Goal: Use online tool/utility

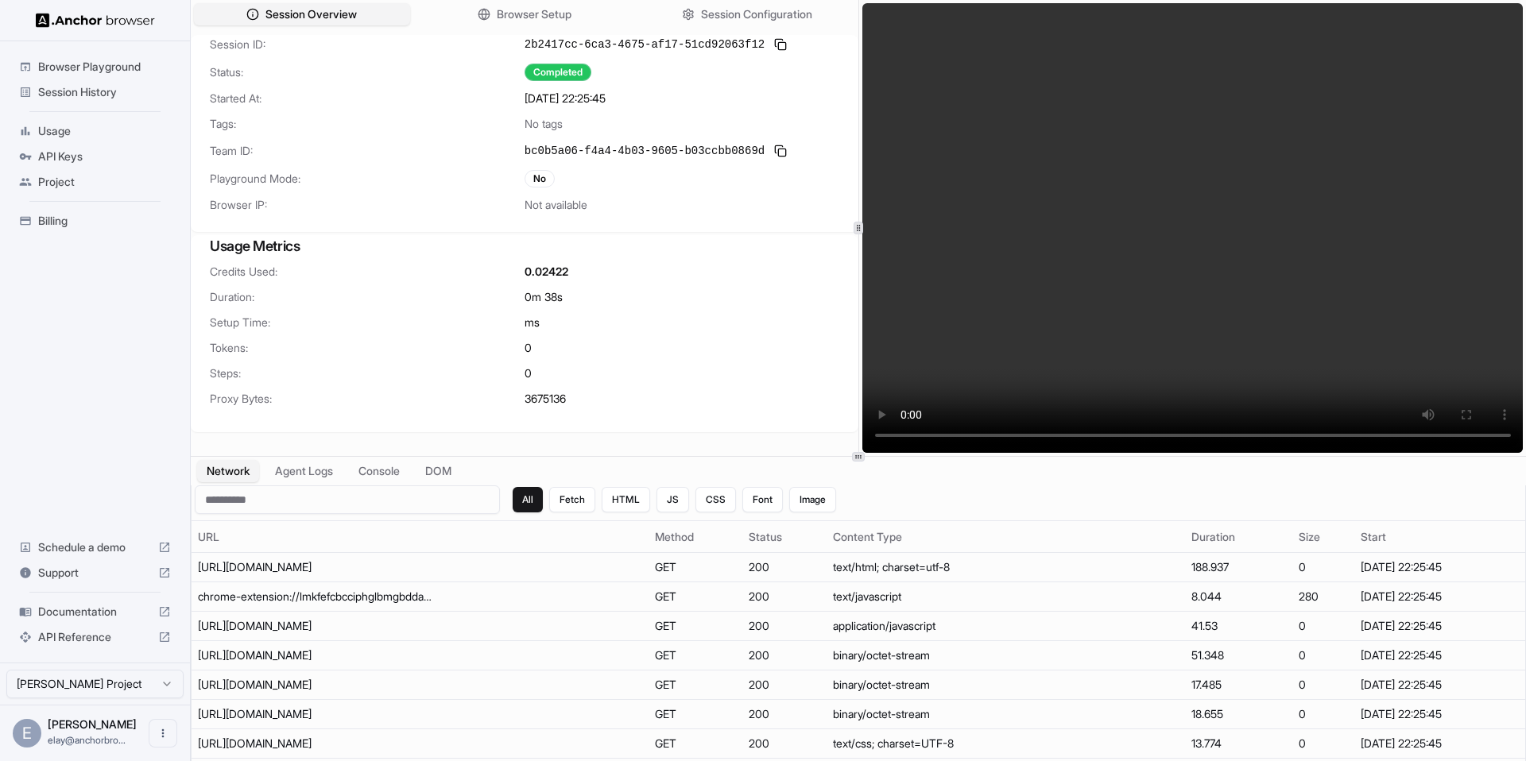
click at [110, 59] on span "Browser Playground" at bounding box center [104, 67] width 133 height 16
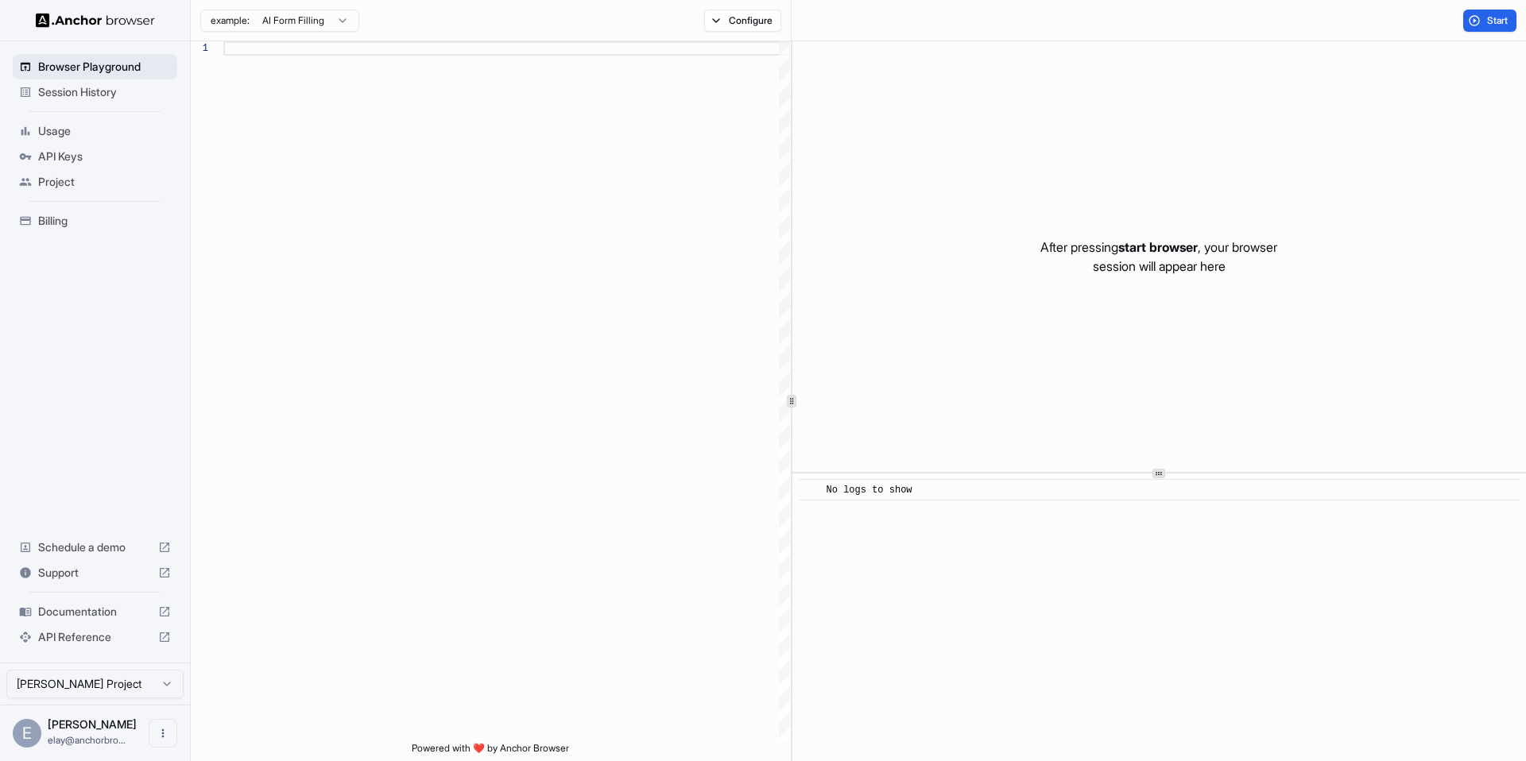
scroll to position [143, 0]
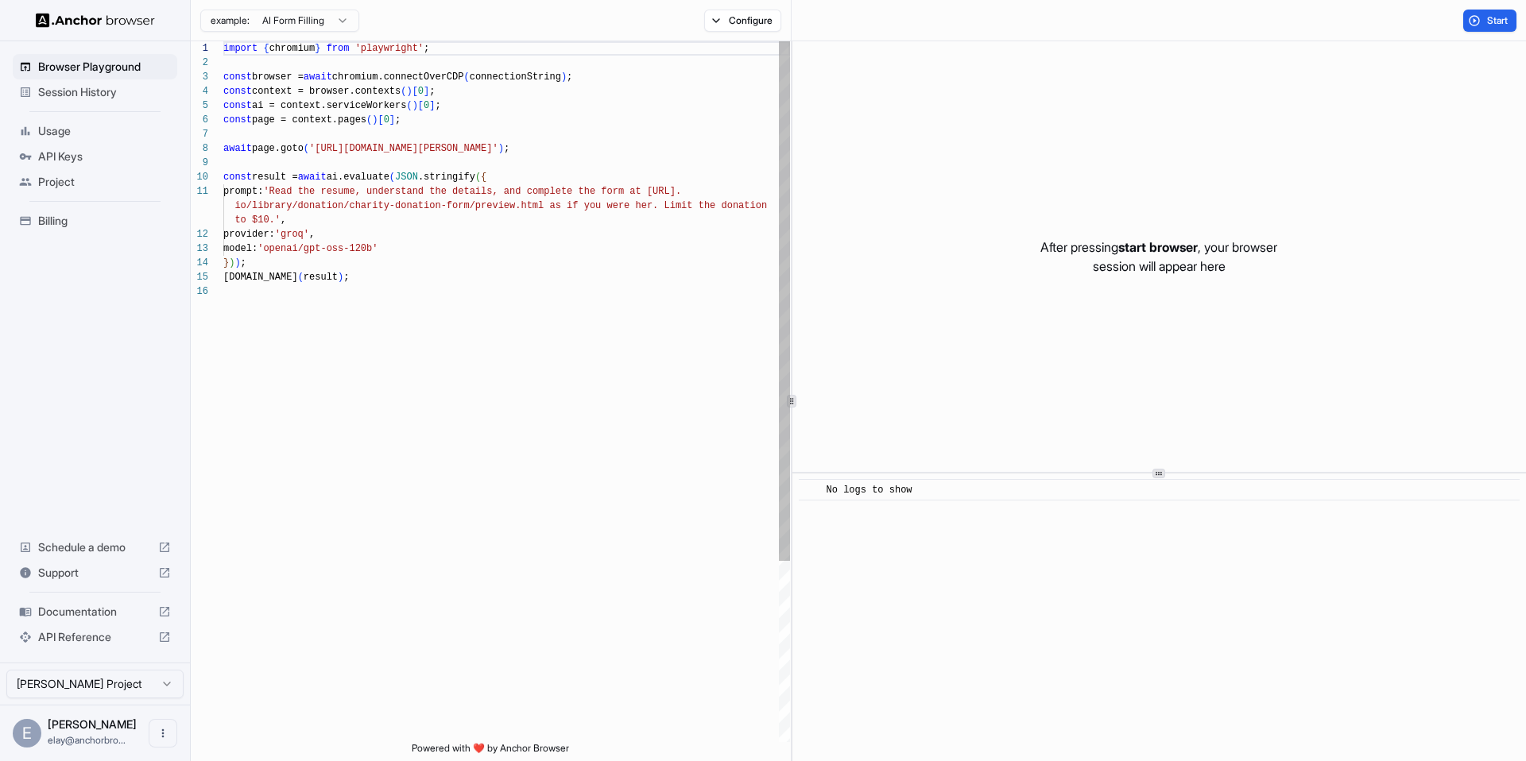
click at [398, 249] on div "import { chromium } from 'playwright' ; const browser = await chromium.connectO…" at bounding box center [506, 513] width 567 height 944
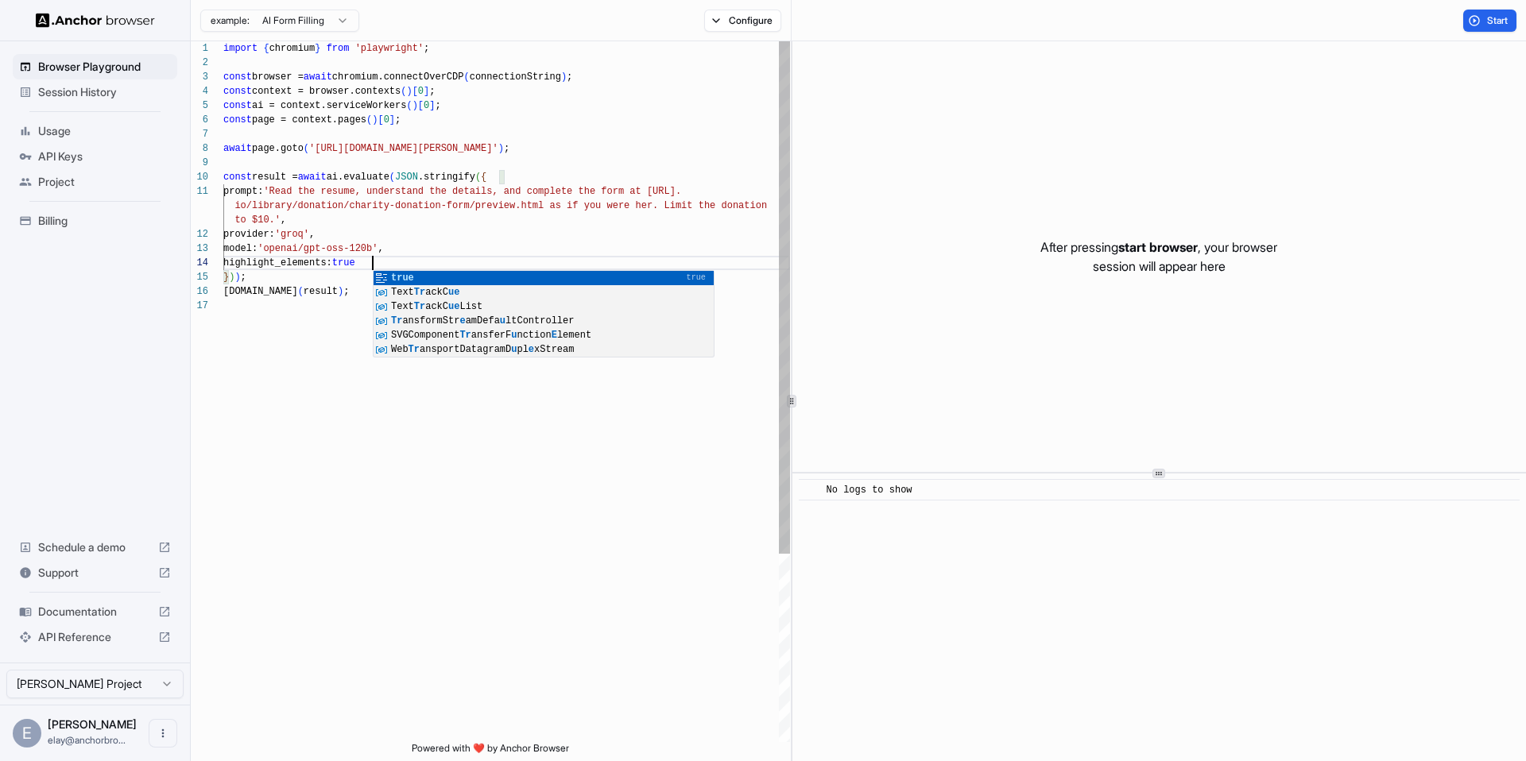
click at [474, 238] on div "import { chromium } from 'playwright' ; const browser = await chromium.connectO…" at bounding box center [506, 520] width 567 height 958
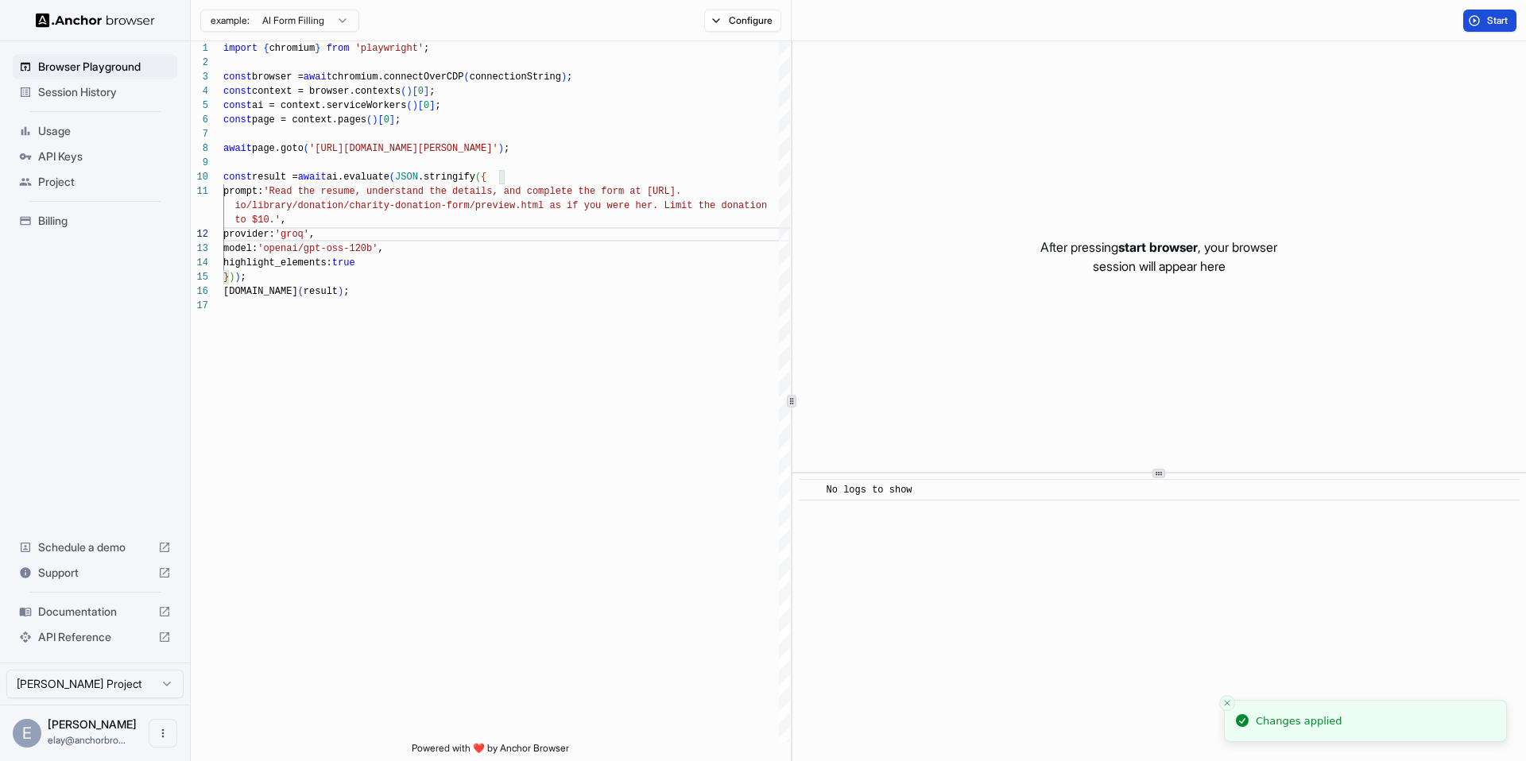
type textarea "**********"
click at [1496, 21] on span "Start" at bounding box center [1498, 20] width 22 height 13
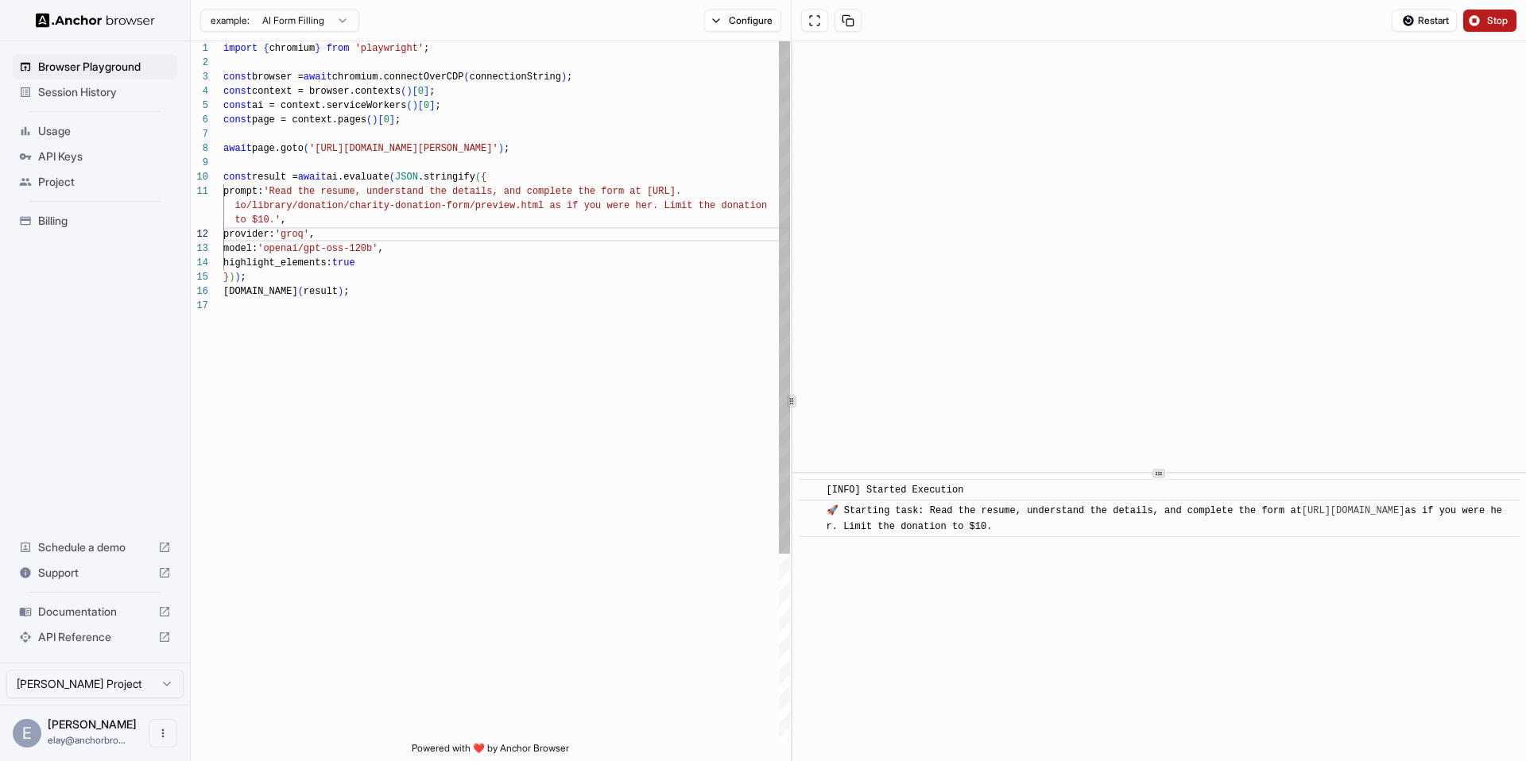
click at [290, 258] on div "import { chromium } from 'playwright' ; const browser = await chromium.connectO…" at bounding box center [506, 520] width 567 height 958
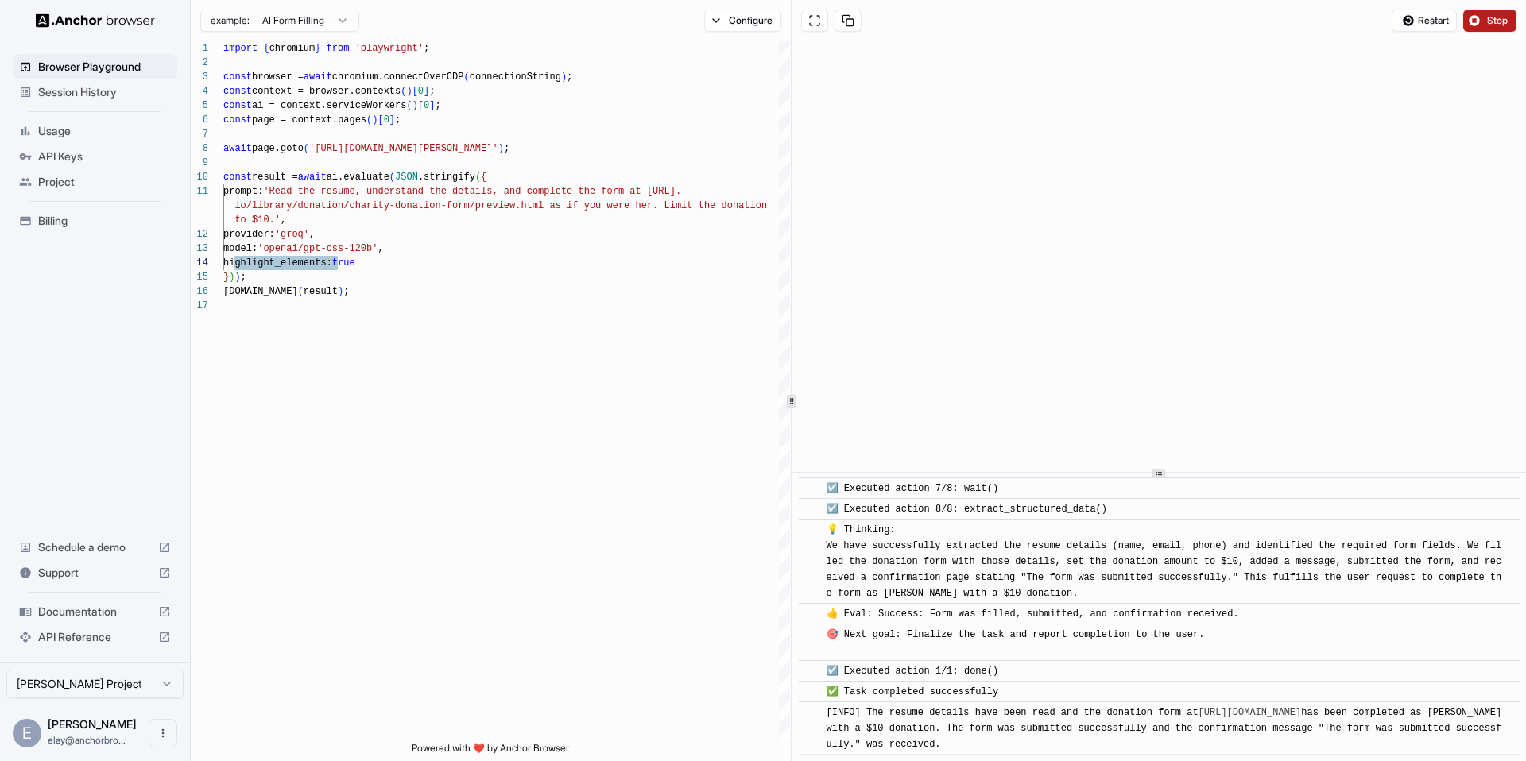
scroll to position [1998, 0]
